Goal: Information Seeking & Learning: Learn about a topic

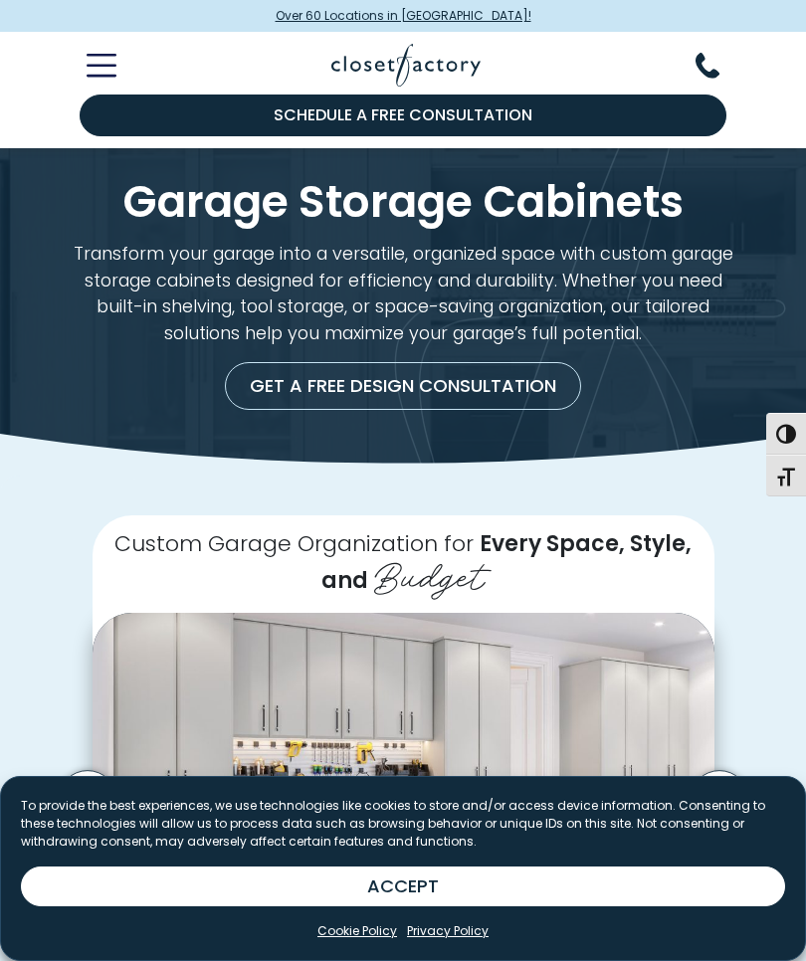
click at [105, 66] on icon "Toggle Mobile Menu" at bounding box center [101, 66] width 27 height 0
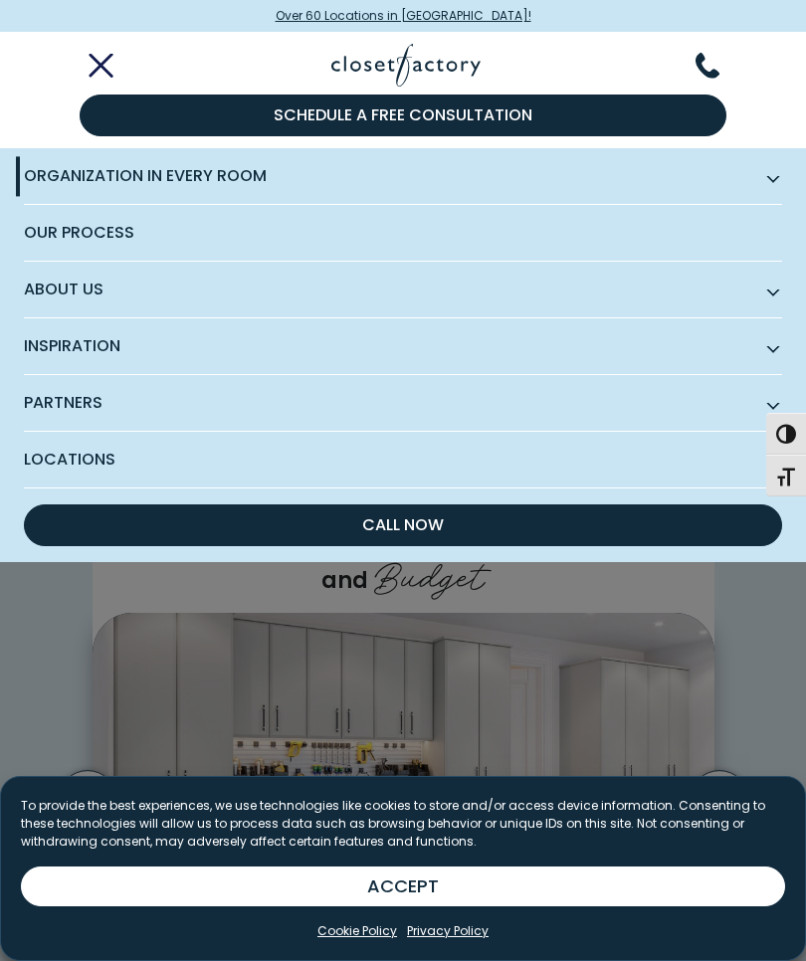
click at [774, 354] on span "Inspiration" at bounding box center [403, 346] width 758 height 57
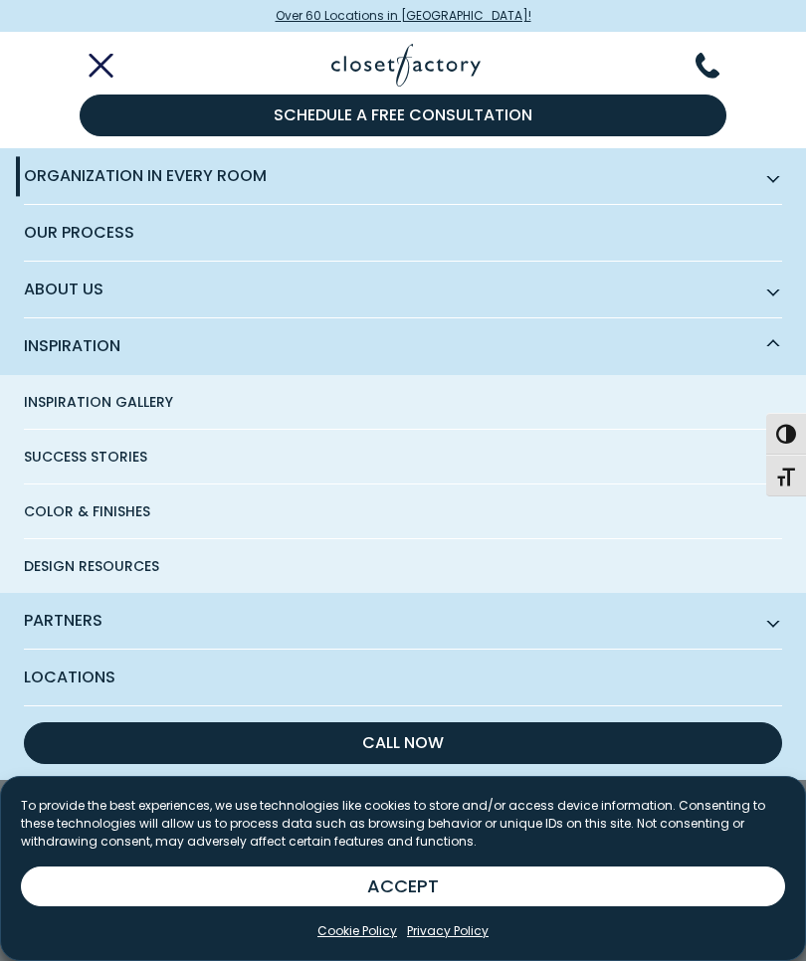
click at [74, 402] on span "Inspiration Gallery" at bounding box center [98, 402] width 149 height 54
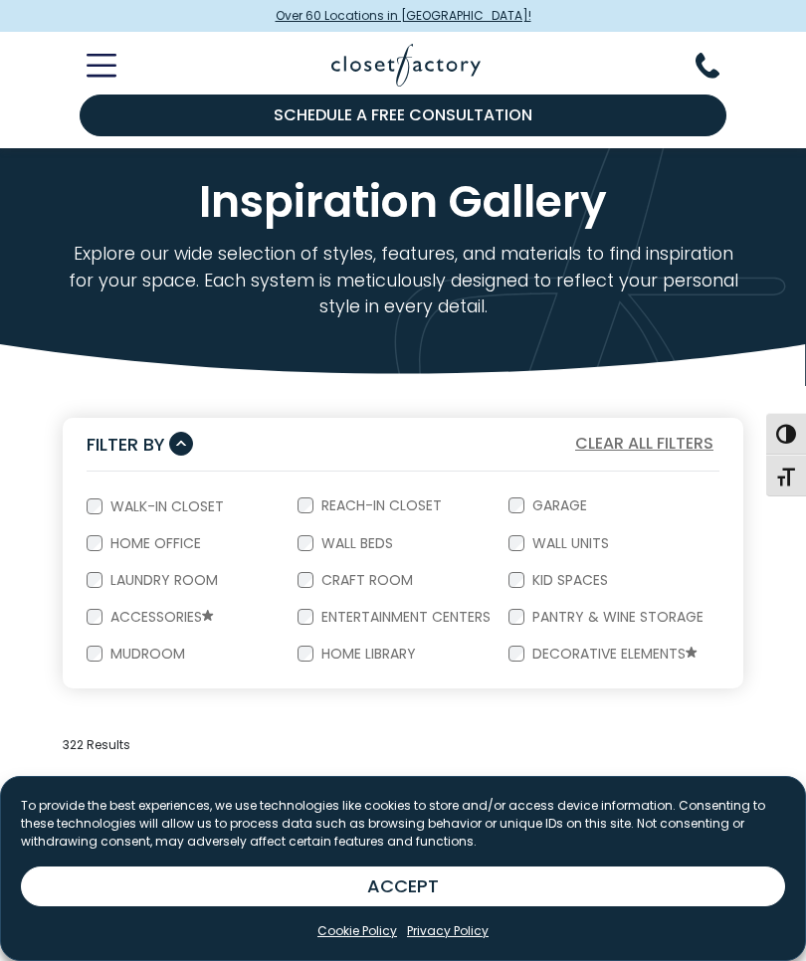
click at [531, 499] on label "Garage" at bounding box center [557, 505] width 67 height 14
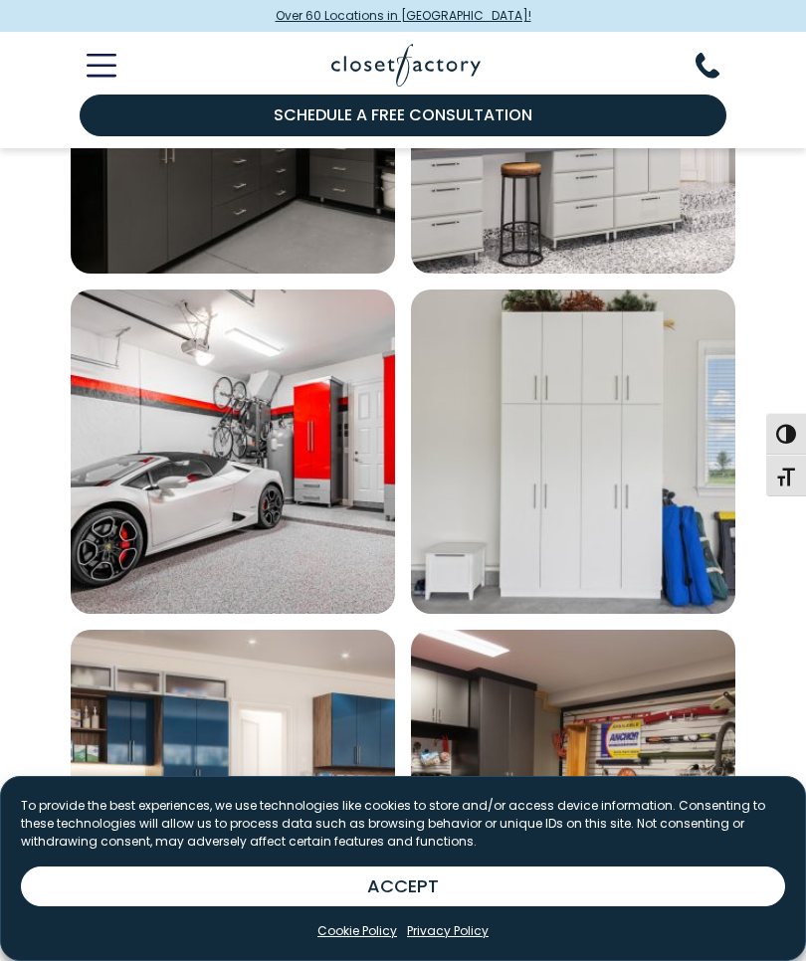
scroll to position [2287, 0]
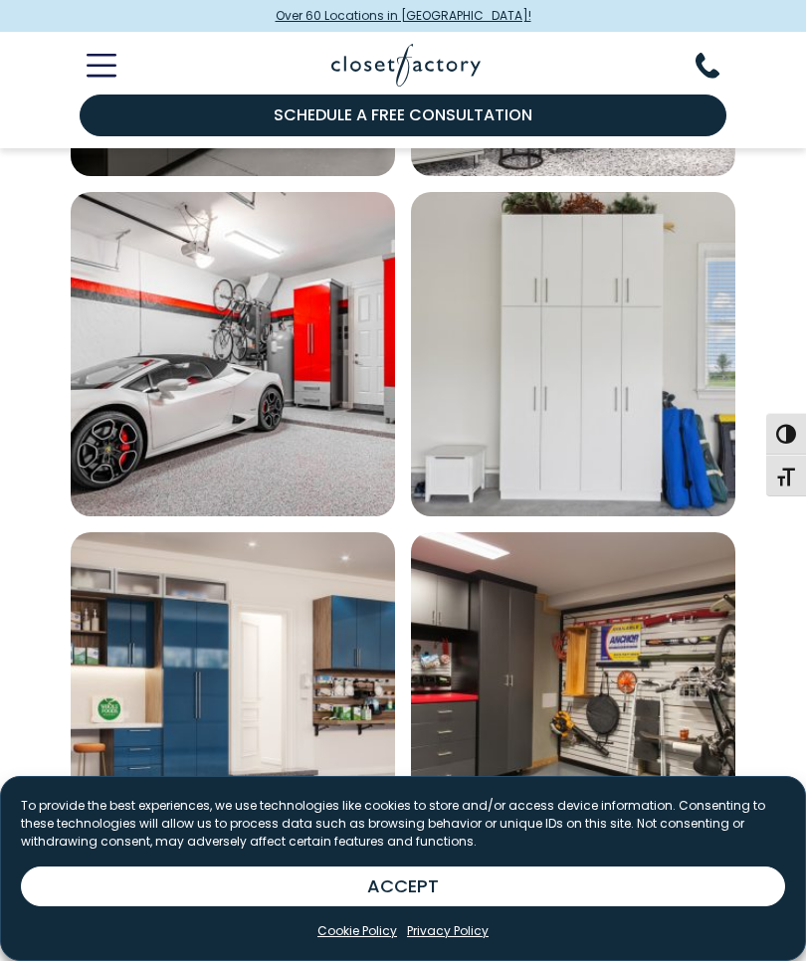
click at [134, 416] on img "Open inspiration gallery to preview enlarged image" at bounding box center [233, 354] width 324 height 324
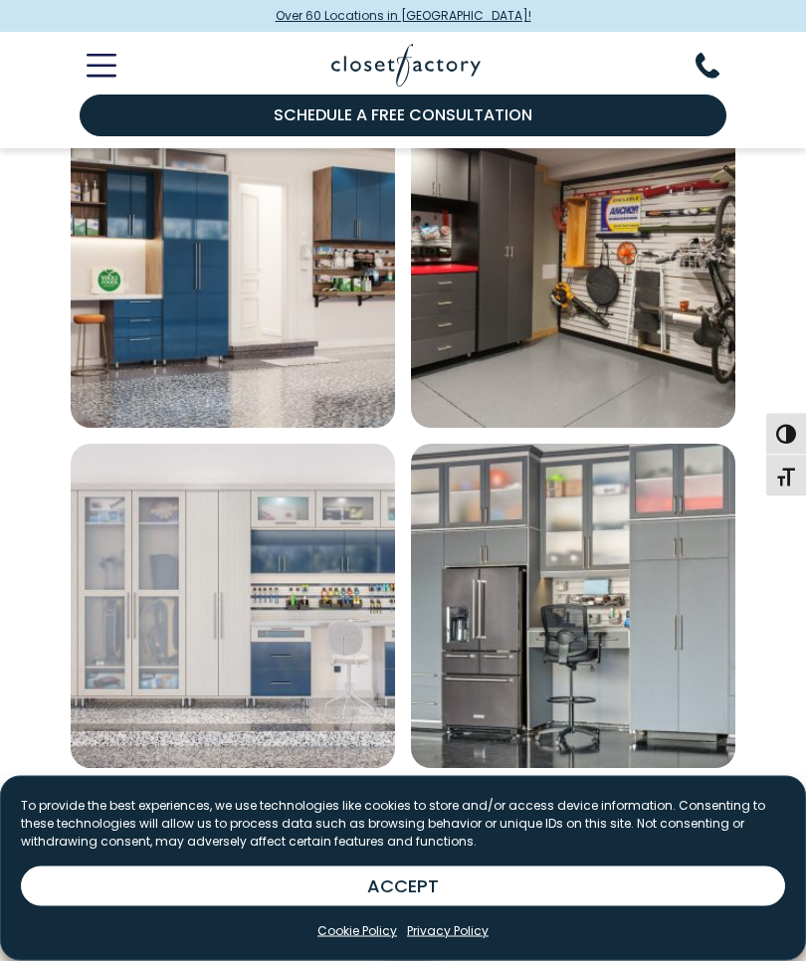
scroll to position [2746, 0]
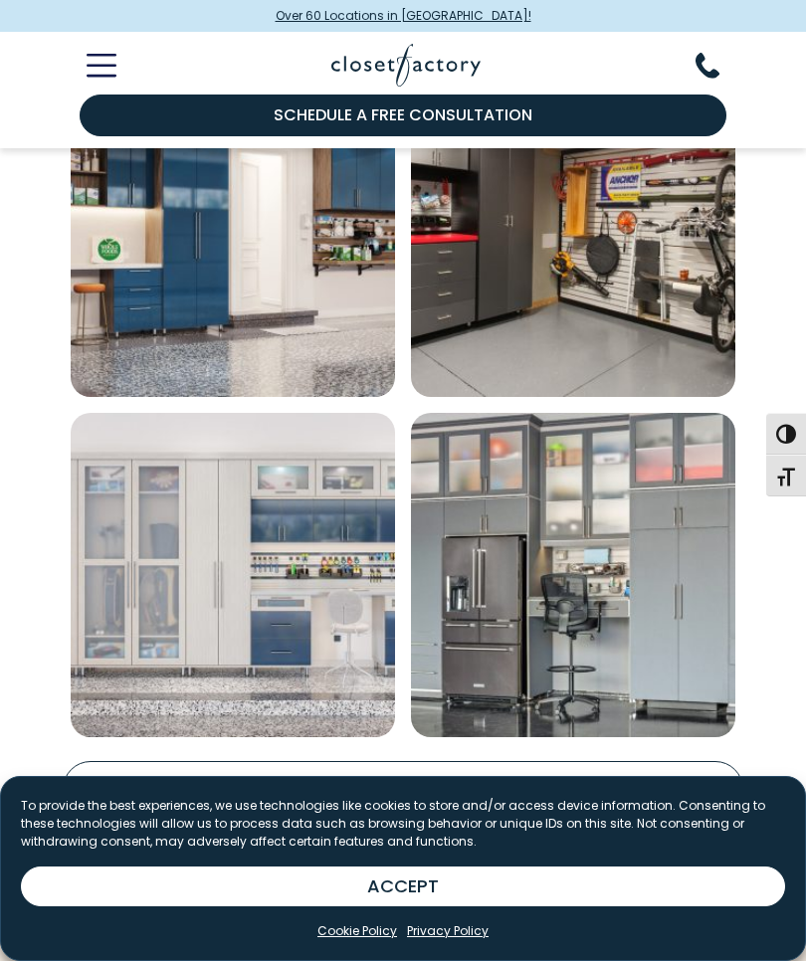
click at [173, 322] on img "Open inspiration gallery to preview enlarged image" at bounding box center [233, 235] width 324 height 324
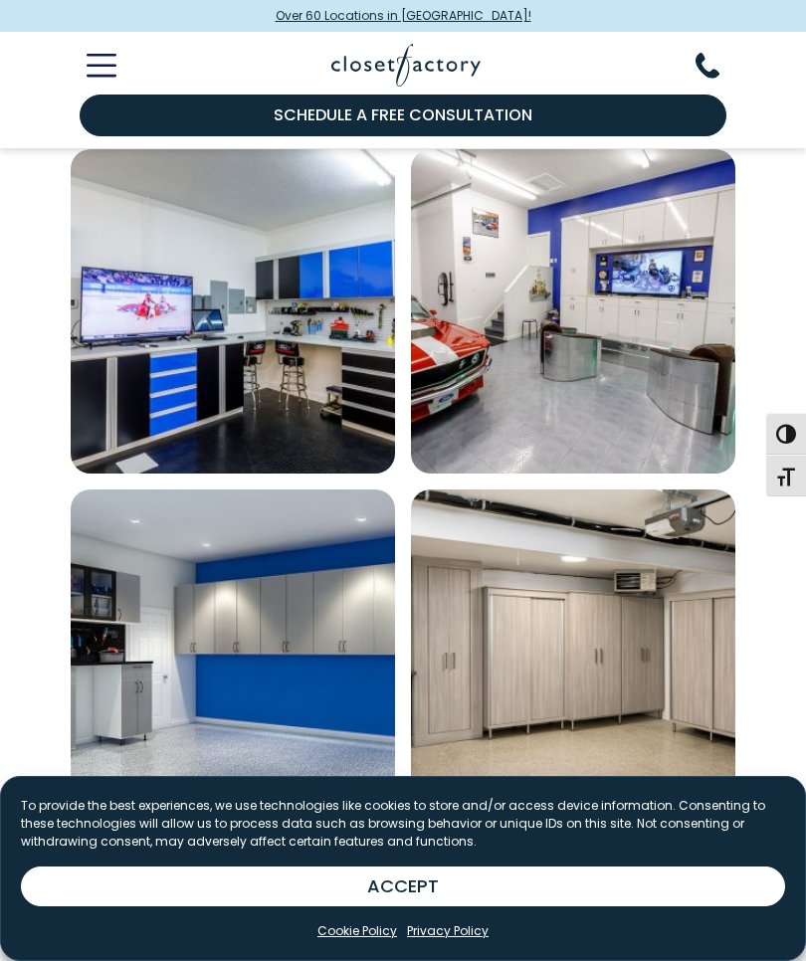
scroll to position [708, 0]
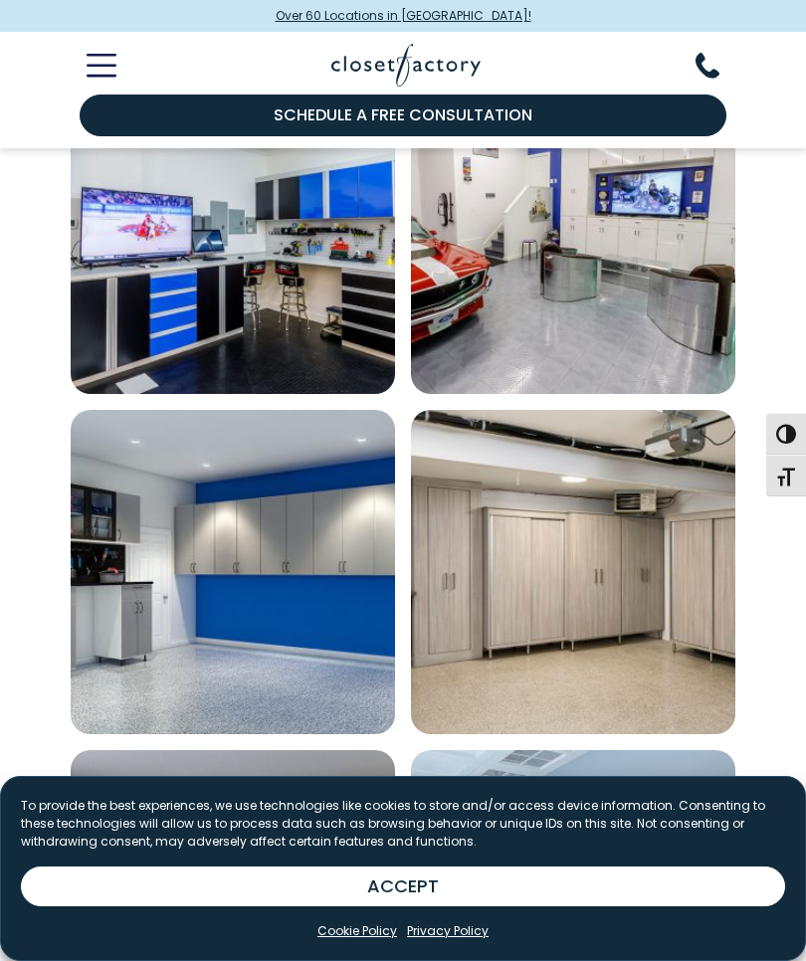
click at [474, 302] on img "Open inspiration gallery to preview enlarged image" at bounding box center [573, 232] width 324 height 324
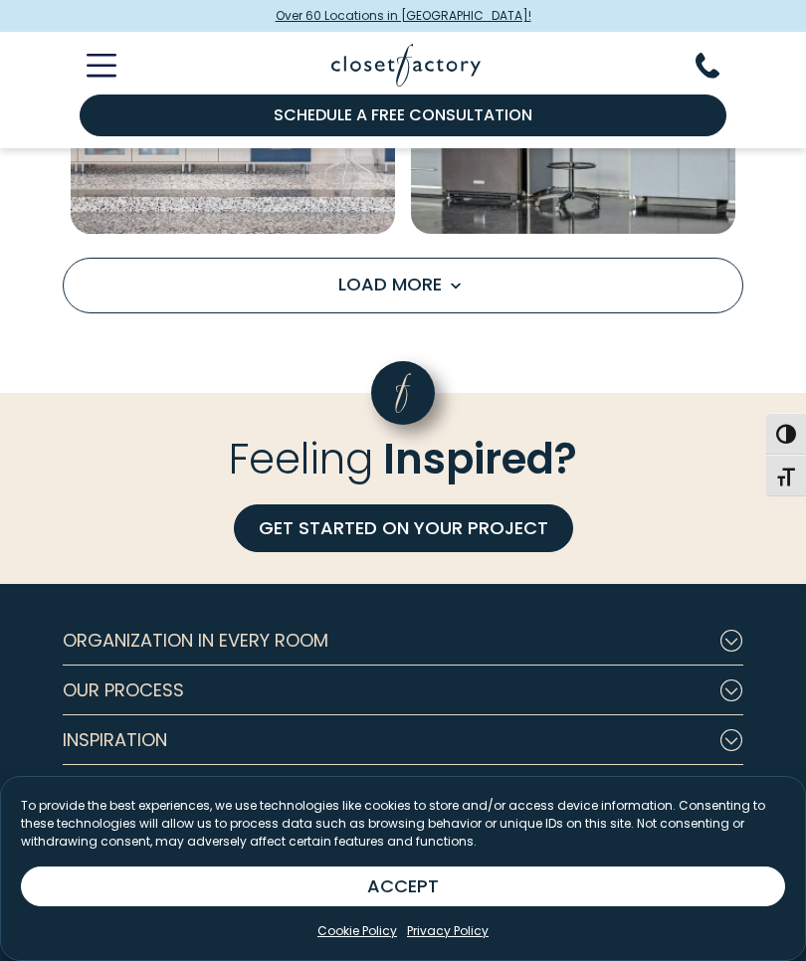
scroll to position [3276, 0]
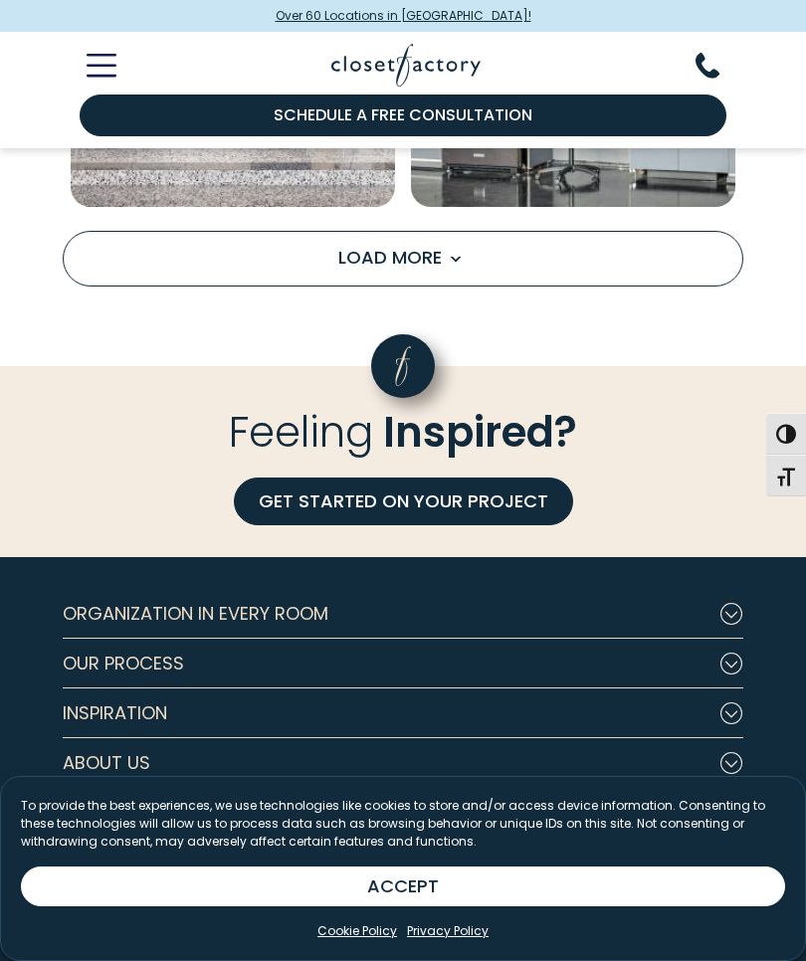
click at [130, 251] on button "Load More" at bounding box center [403, 259] width 680 height 56
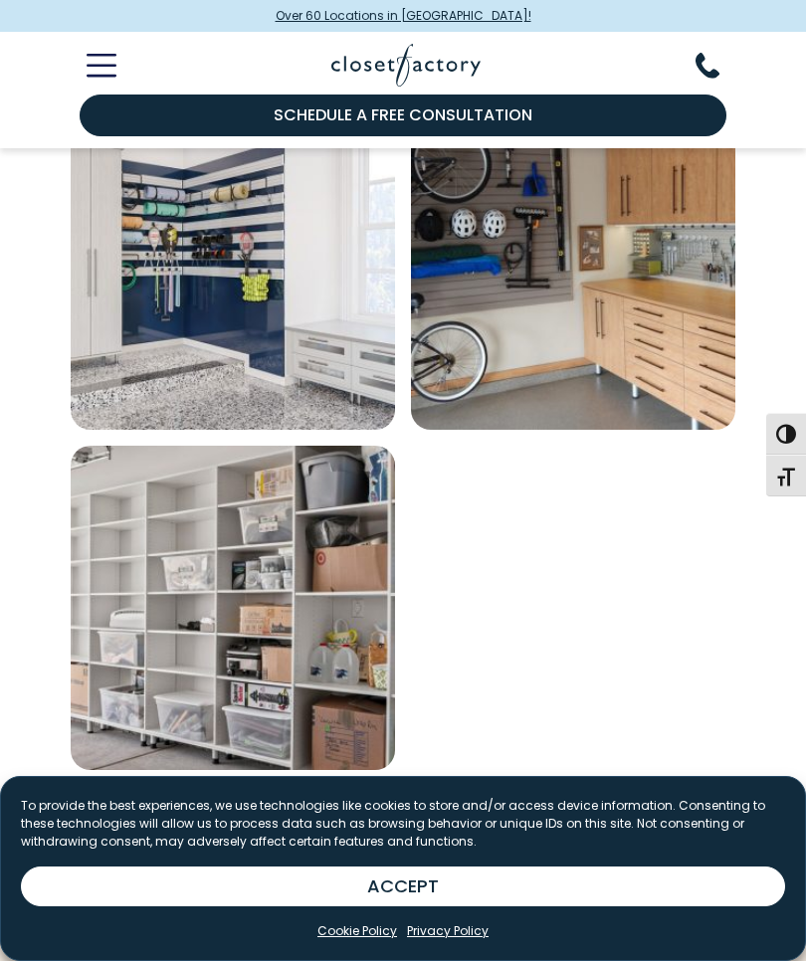
scroll to position [3822, 0]
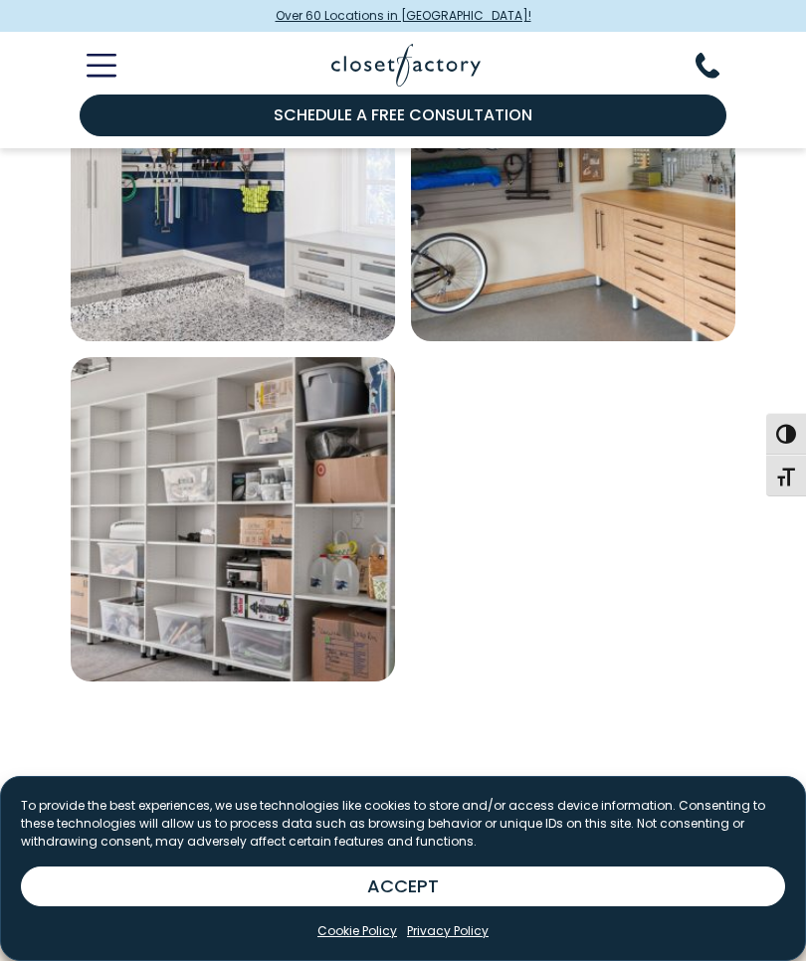
click at [81, 57] on button "Toggle Mobile Menu" at bounding box center [90, 66] width 54 height 24
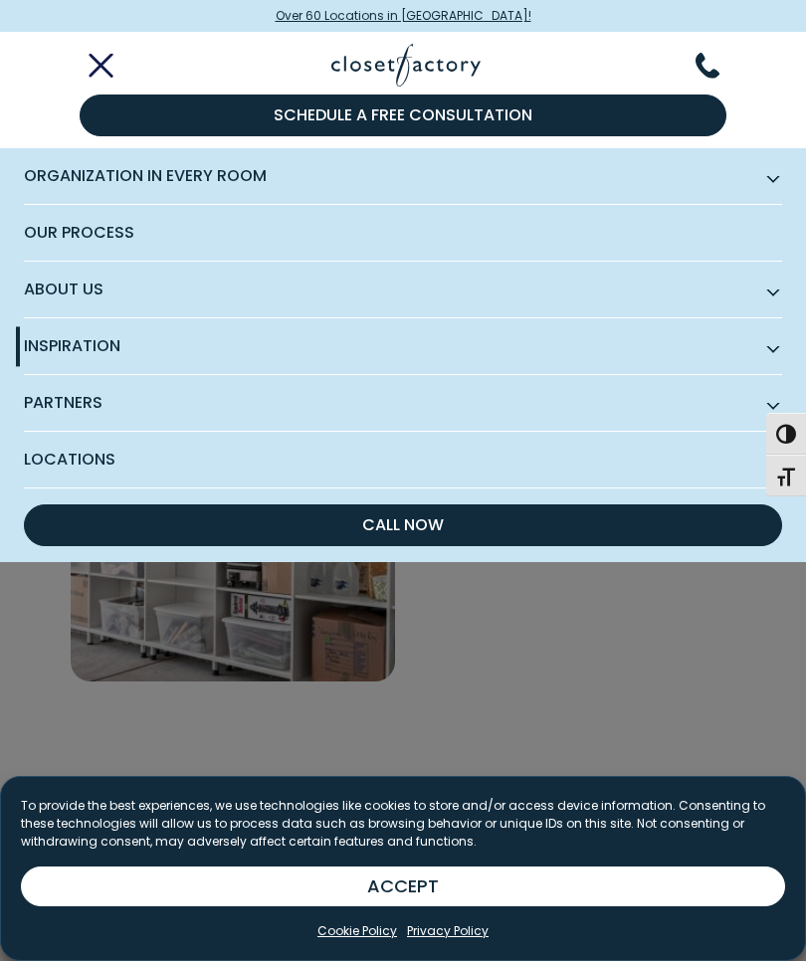
click at [57, 339] on span "Inspiration" at bounding box center [403, 346] width 758 height 57
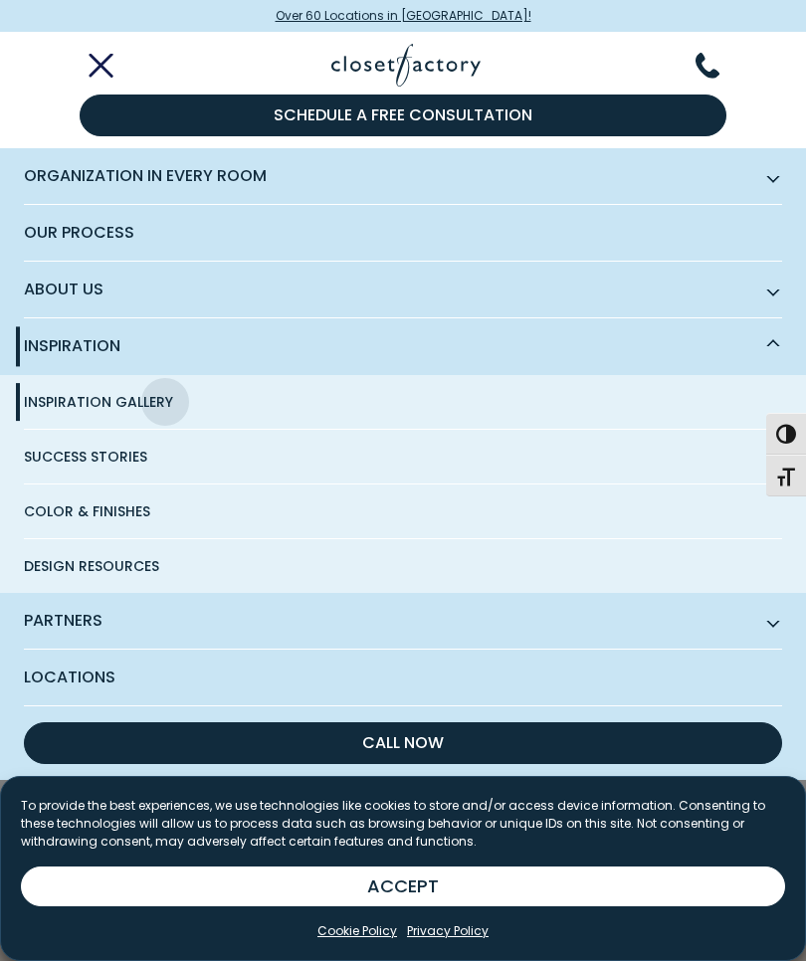
click at [82, 503] on span "Color & Finishes" at bounding box center [87, 511] width 126 height 54
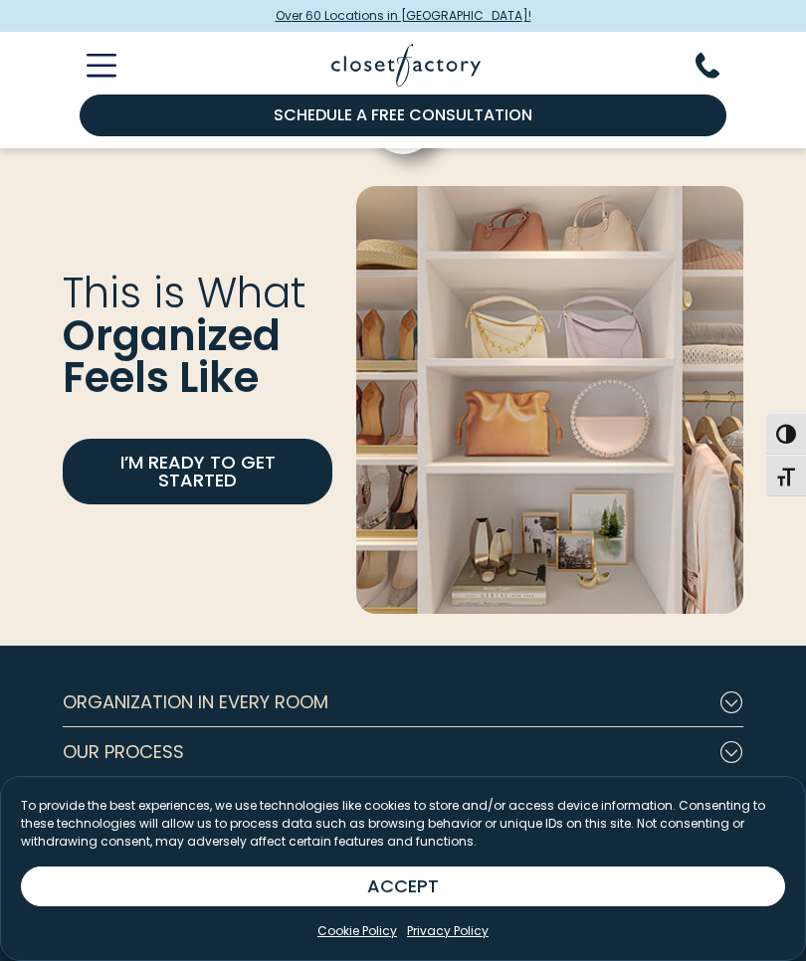
scroll to position [5617, 0]
